Goal: Information Seeking & Learning: Understand process/instructions

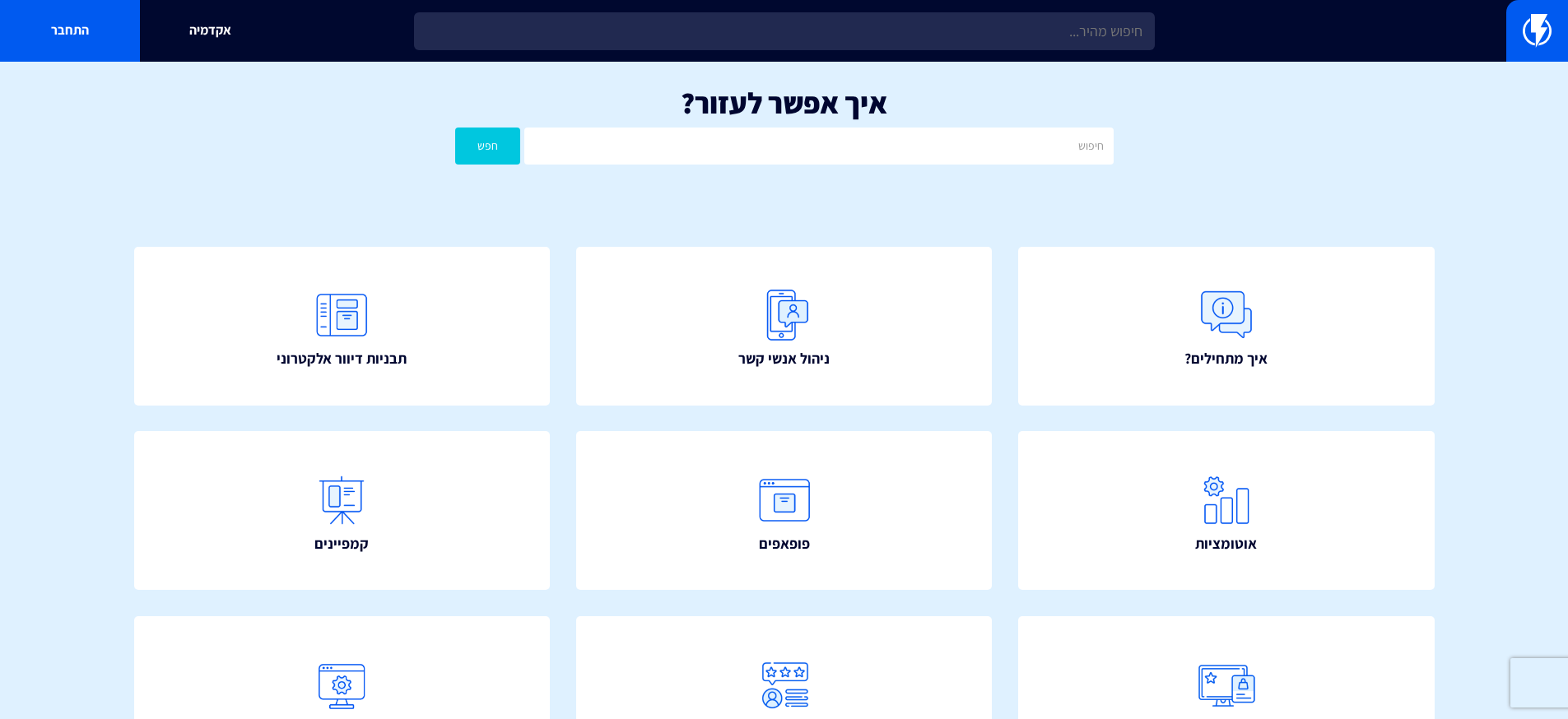
click at [817, 161] on input "text" at bounding box center [819, 145] width 589 height 37
type input "הרשאה"
click at [455, 127] on button "חפש" at bounding box center [488, 145] width 66 height 37
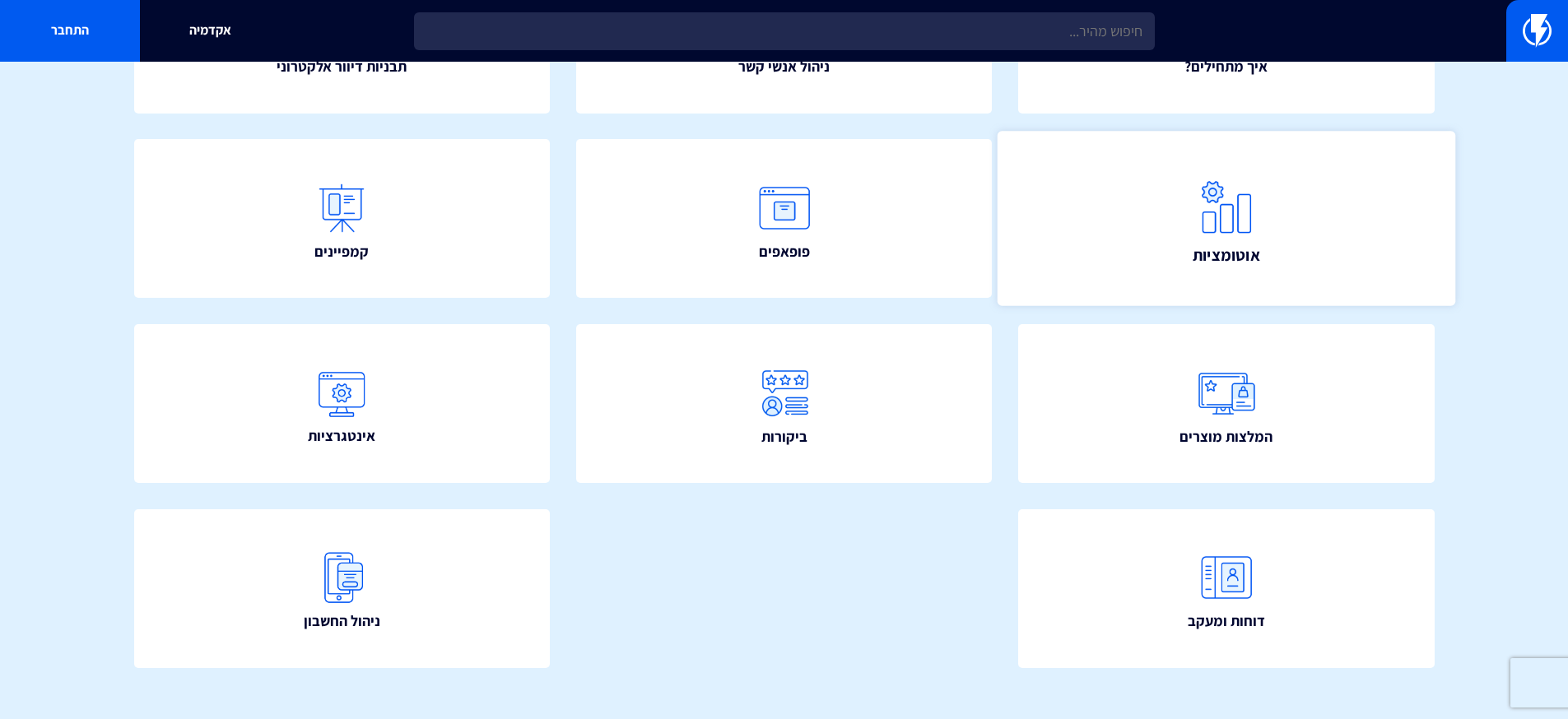
scroll to position [301, 0]
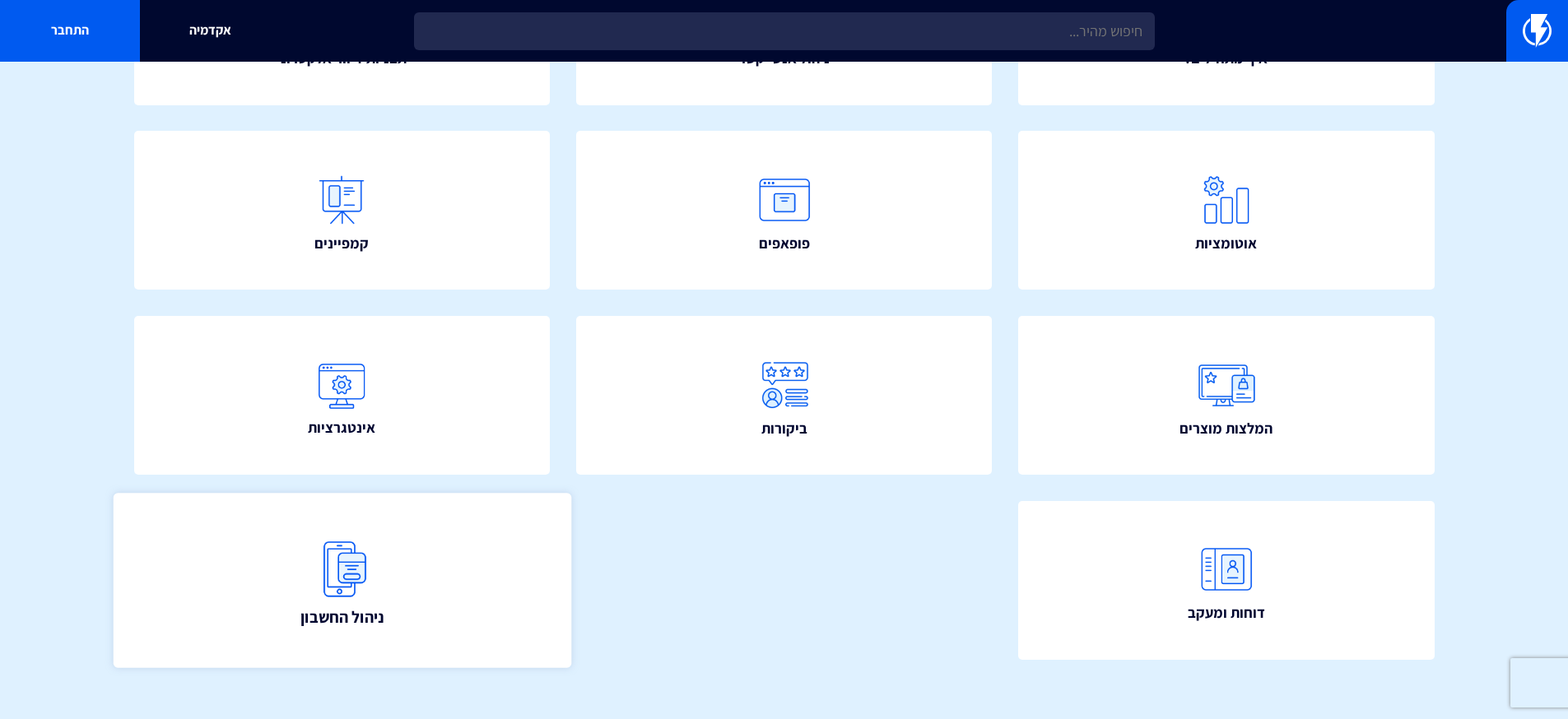
click at [342, 503] on link "ניהול החשבון" at bounding box center [342, 580] width 458 height 174
click at [346, 534] on img at bounding box center [341, 568] width 73 height 73
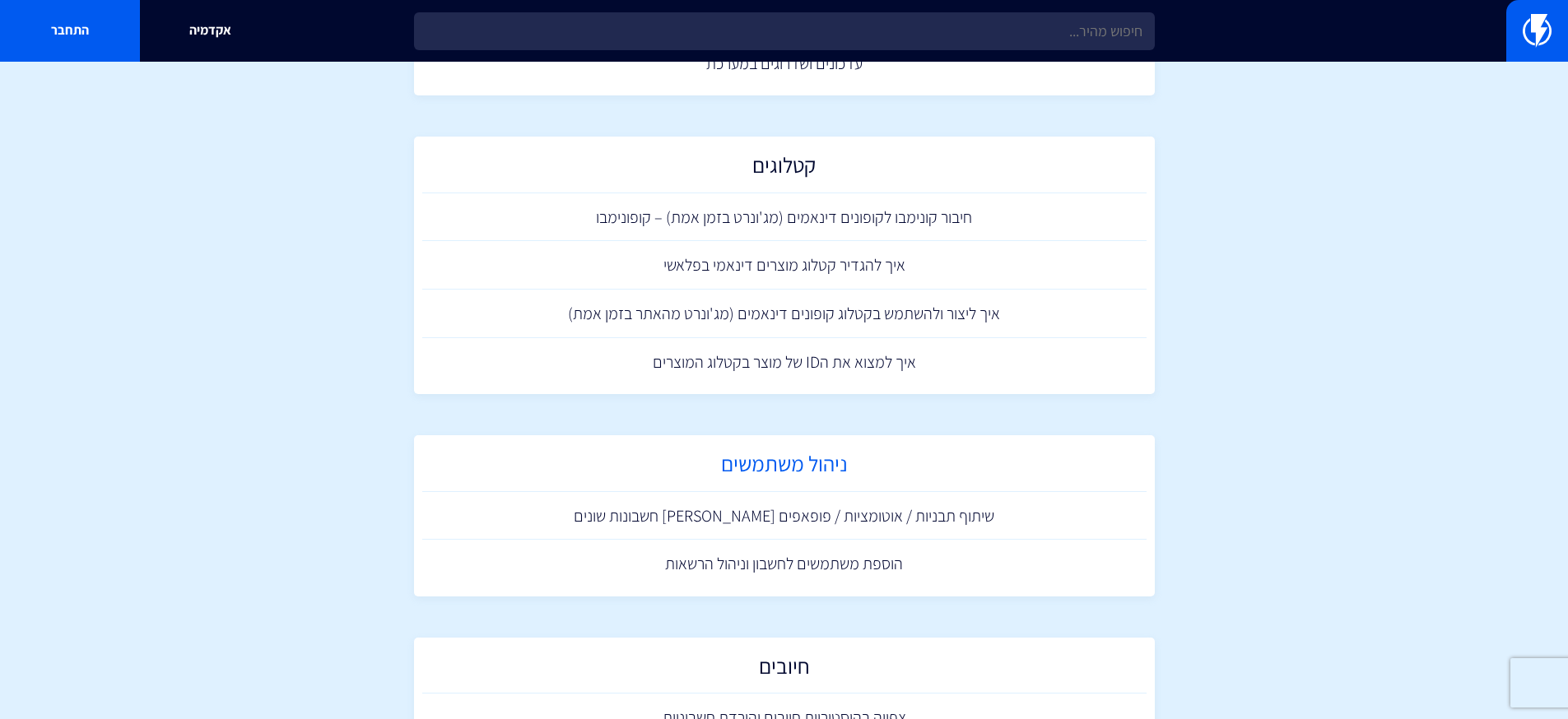
scroll to position [1010, 0]
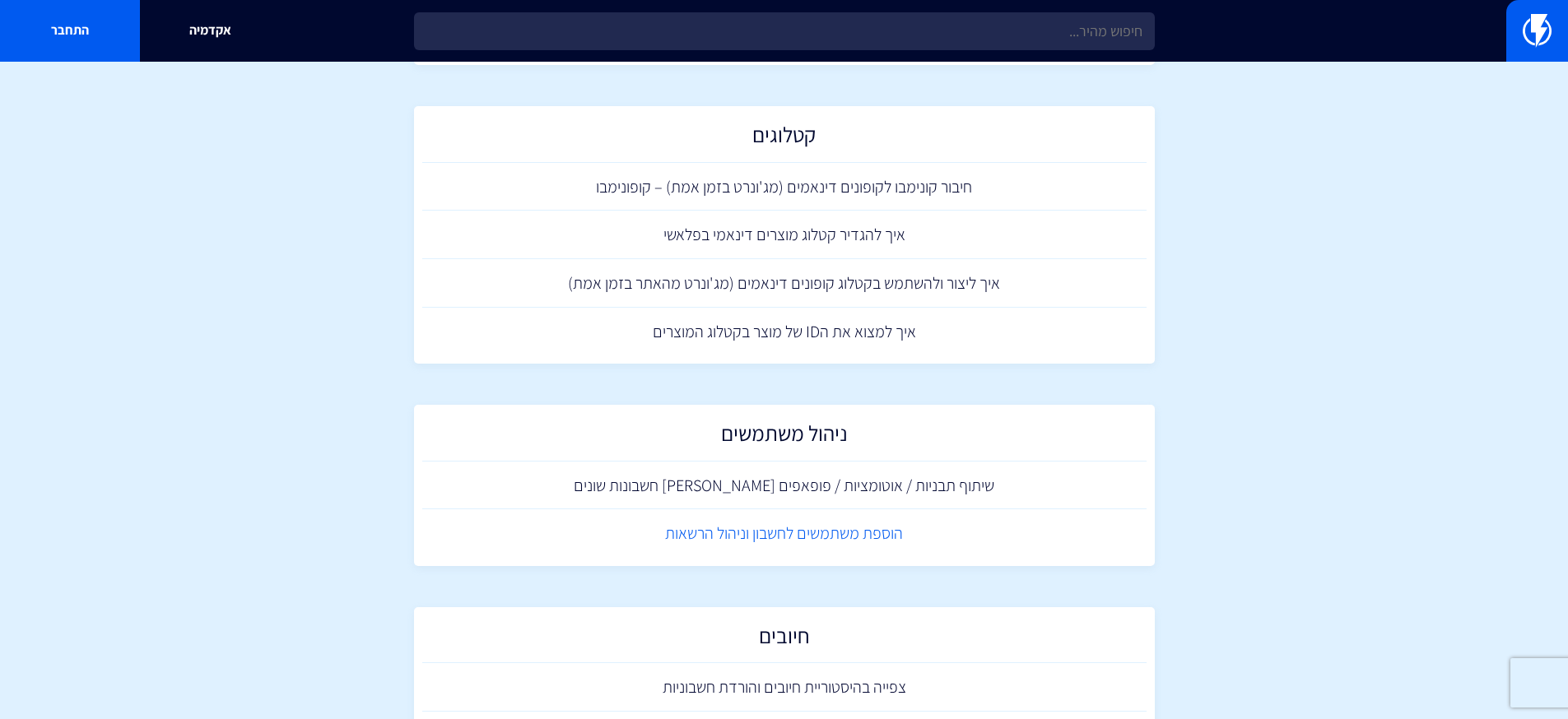
click at [837, 542] on link "הוספת משתמשים לחשבון וניהול הרשאות" at bounding box center [784, 533] width 725 height 49
